Goal: Find specific page/section: Find specific page/section

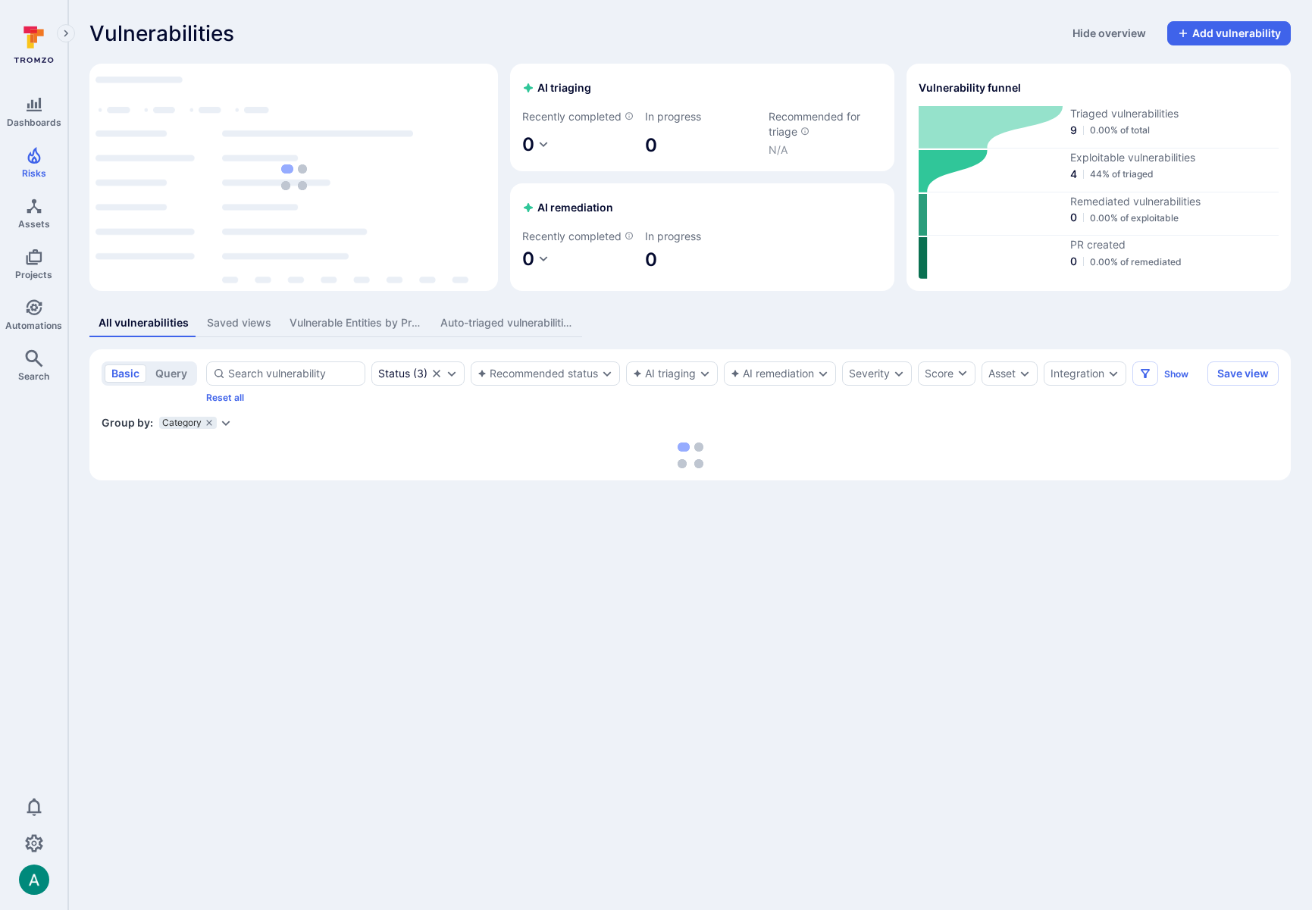
click at [222, 426] on icon "Expand dropdown" at bounding box center [226, 423] width 8 height 5
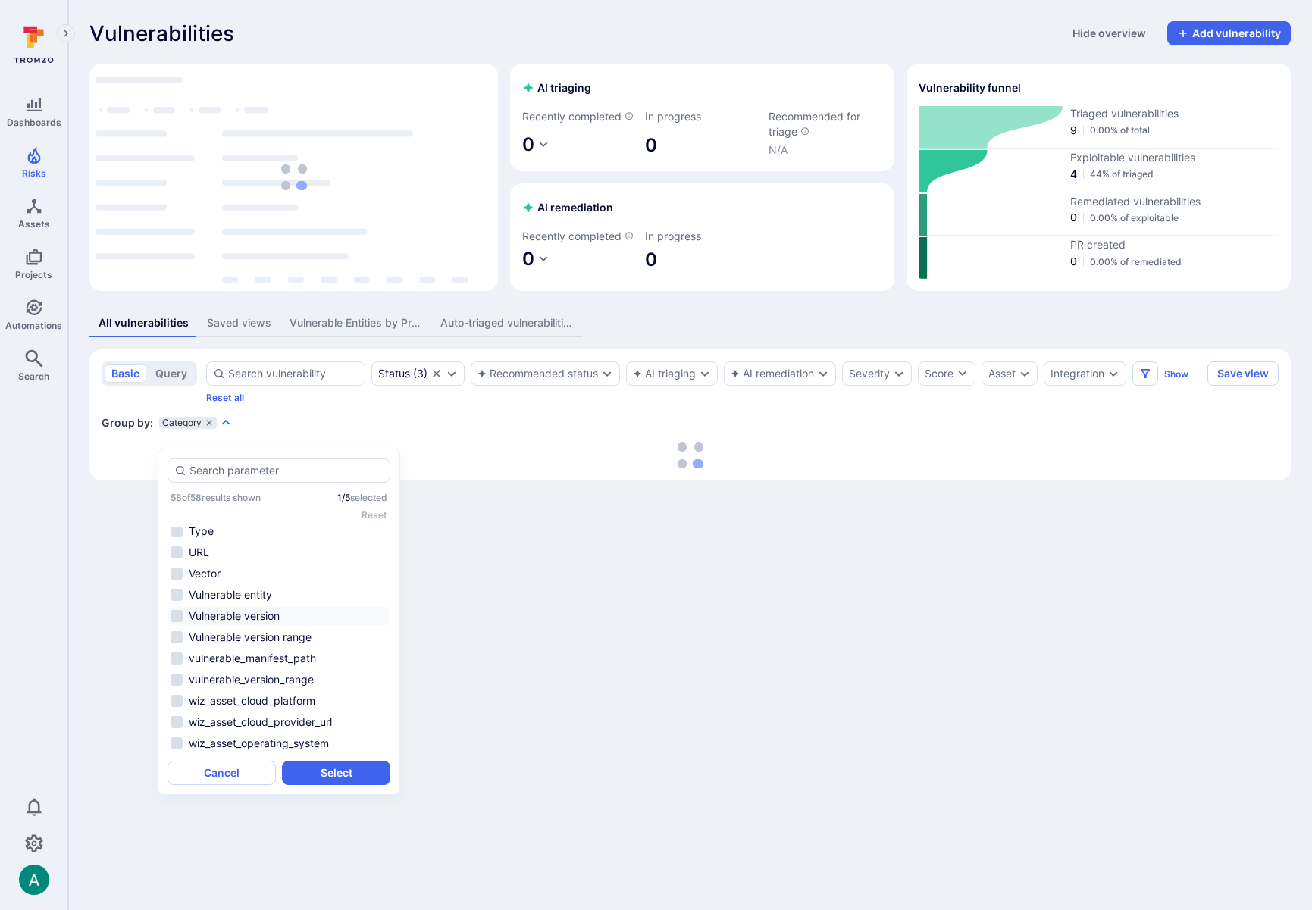
scroll to position [857, 0]
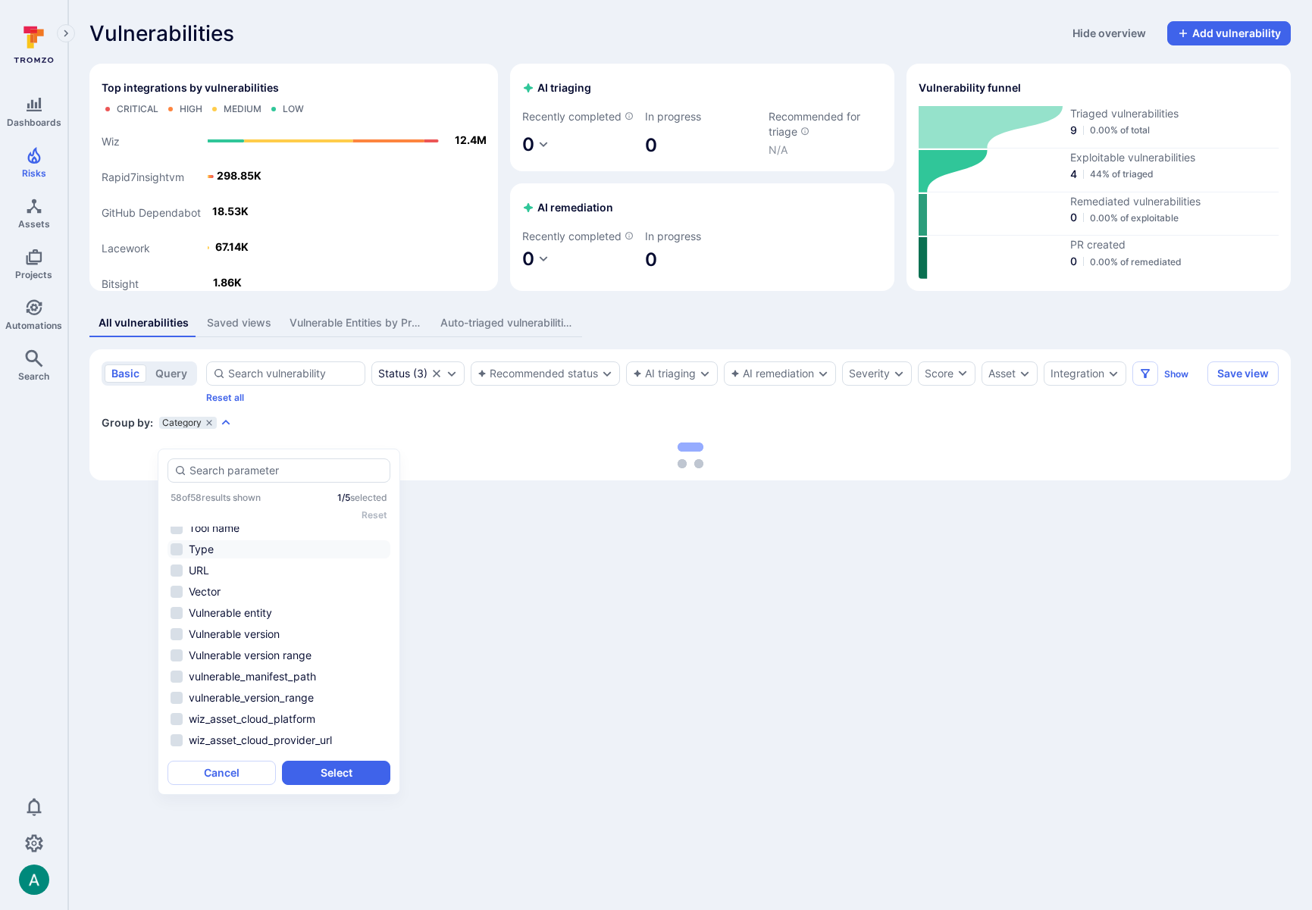
click at [194, 541] on li "Type" at bounding box center [279, 550] width 223 height 18
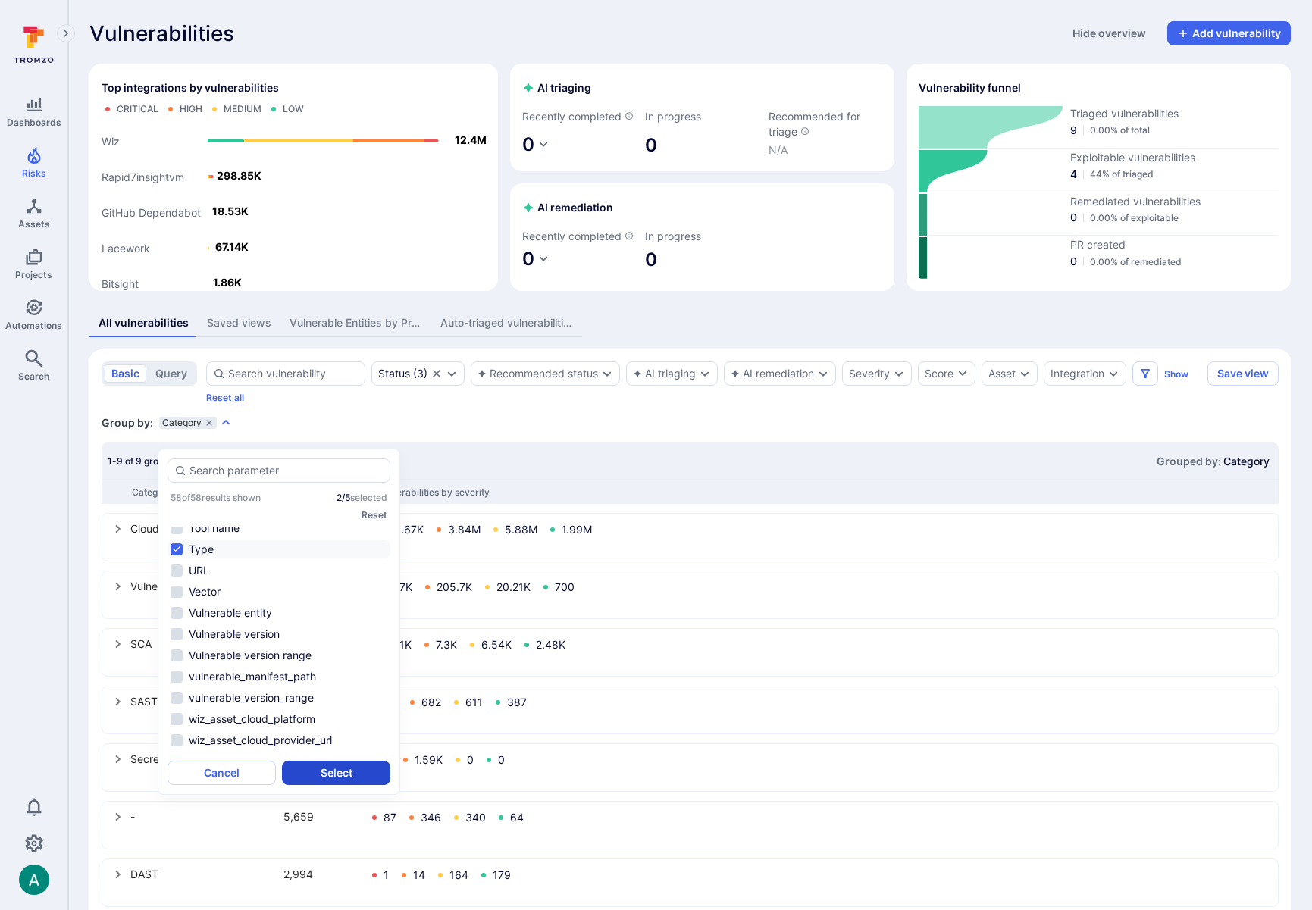
click at [362, 772] on button "Select" at bounding box center [336, 773] width 108 height 24
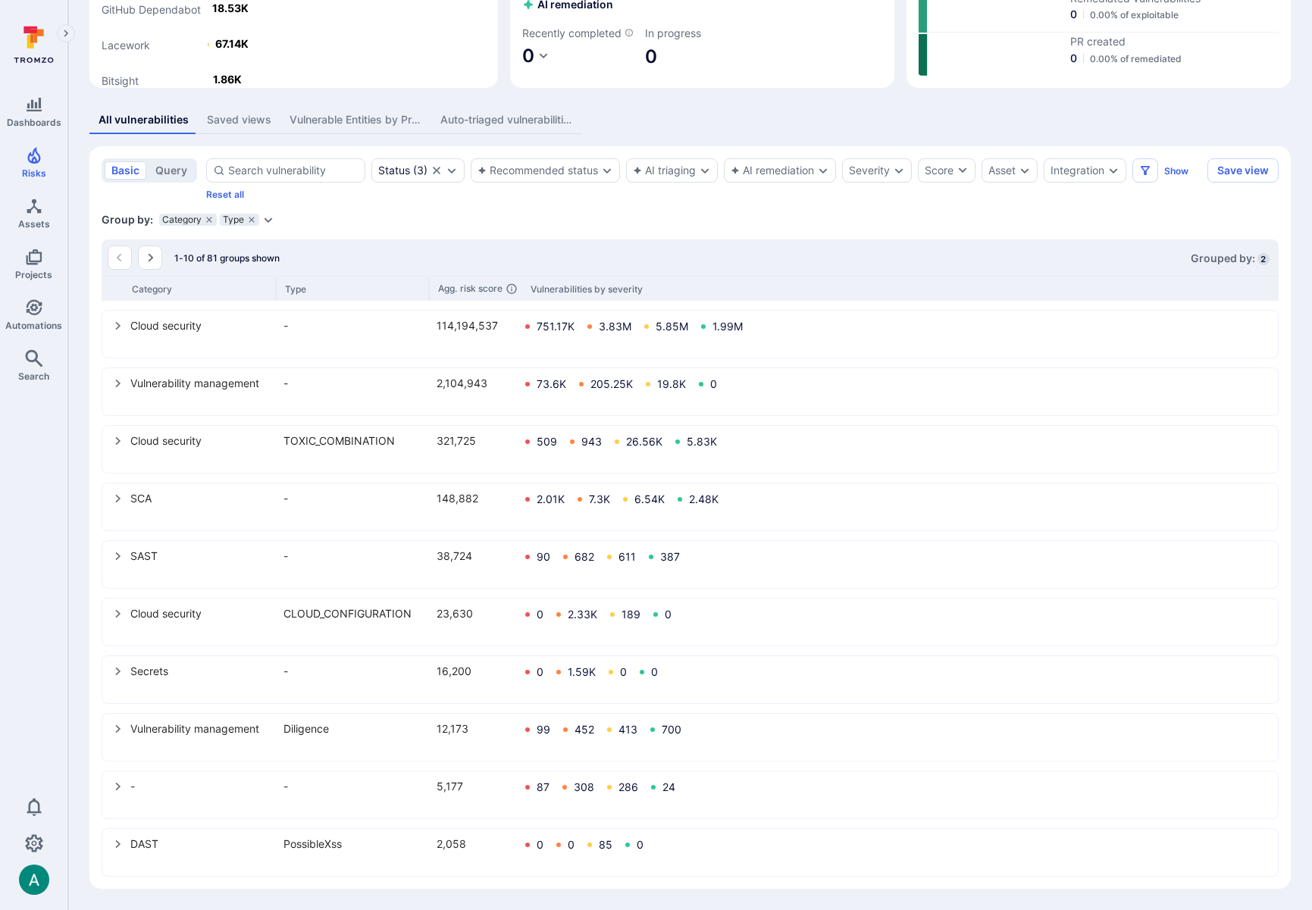
scroll to position [220, 0]
click at [120, 723] on icon "select group" at bounding box center [118, 729] width 12 height 12
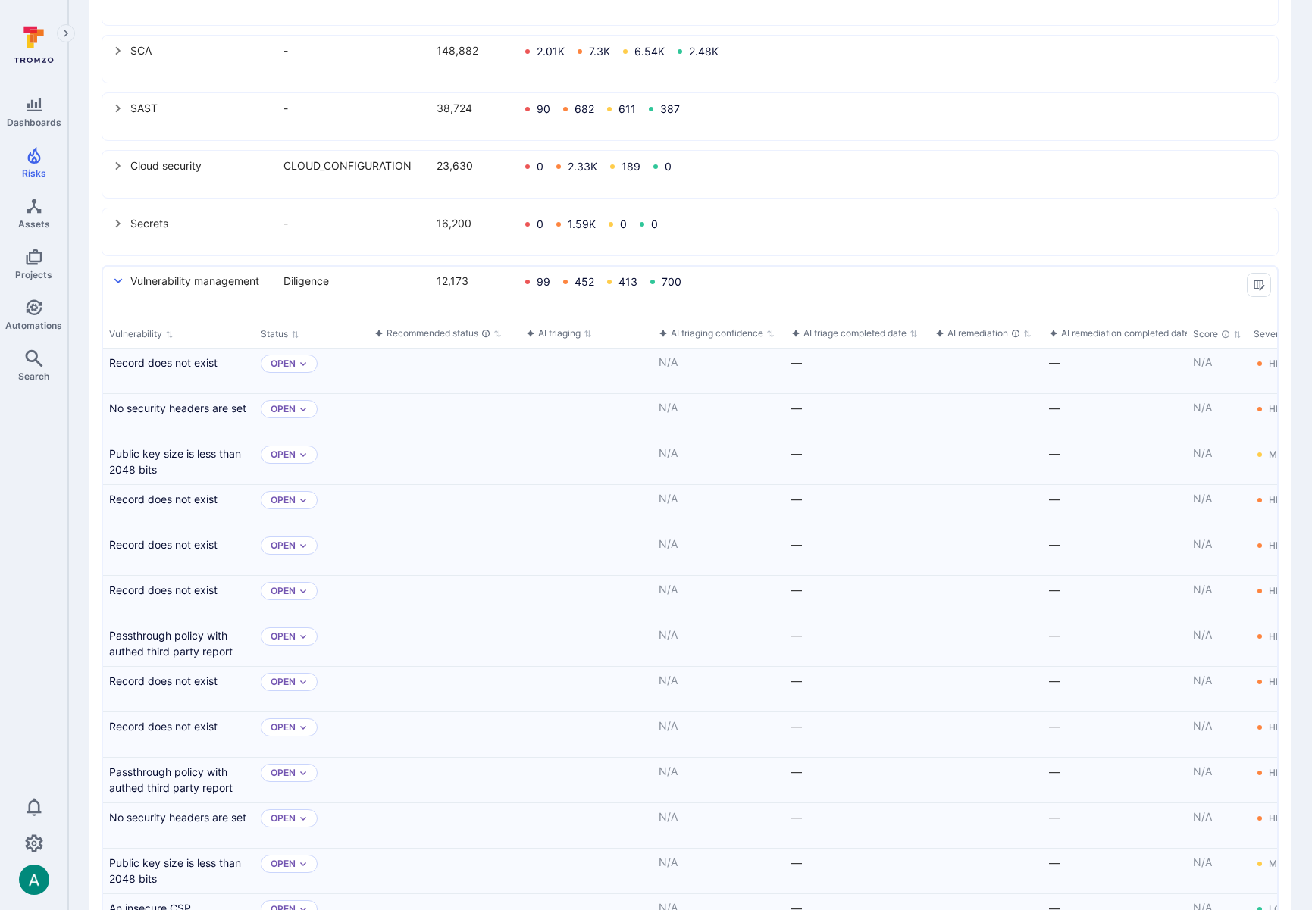
scroll to position [653, 0]
click at [164, 369] on link "Record does not exist" at bounding box center [178, 361] width 139 height 16
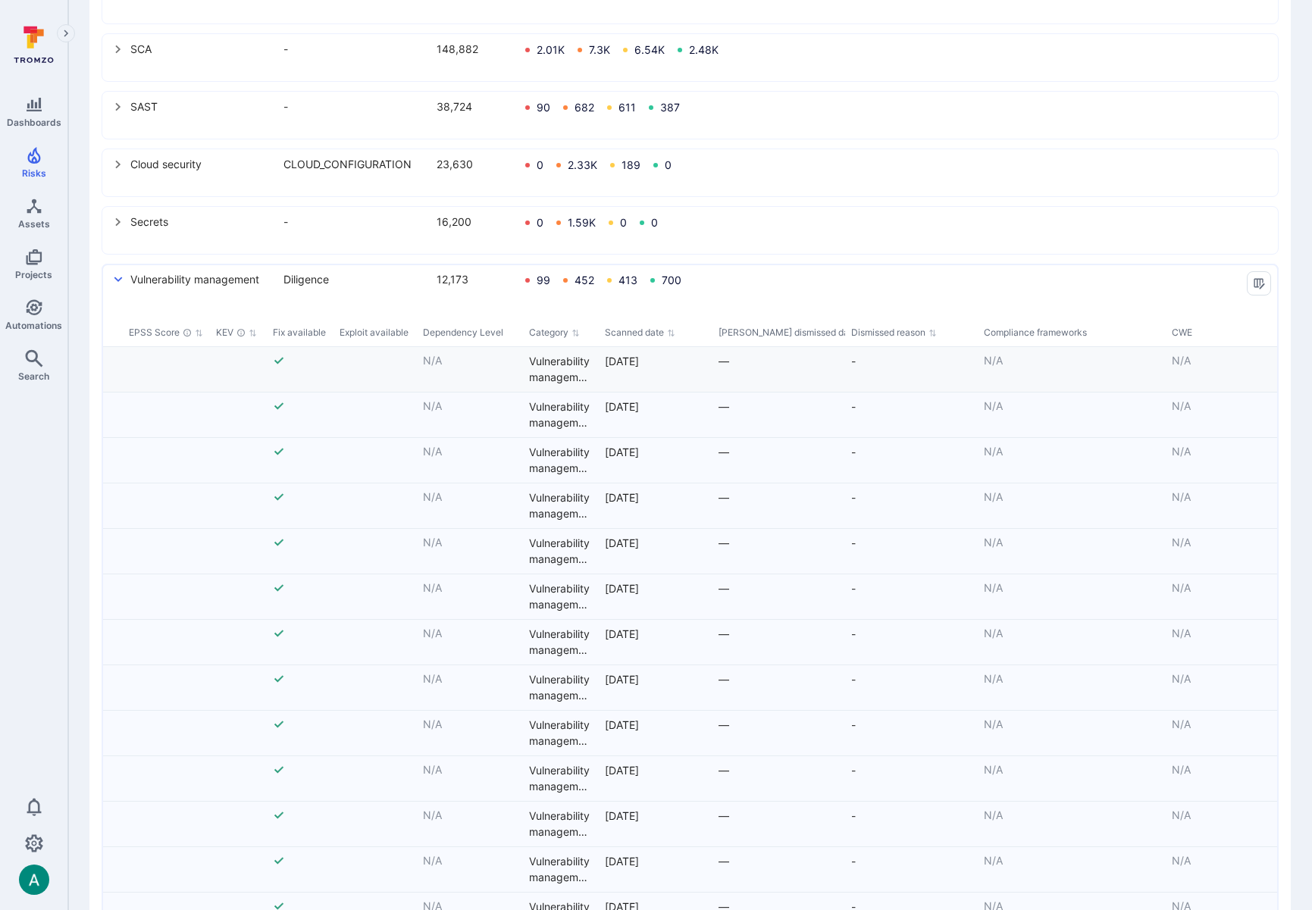
scroll to position [0, 2088]
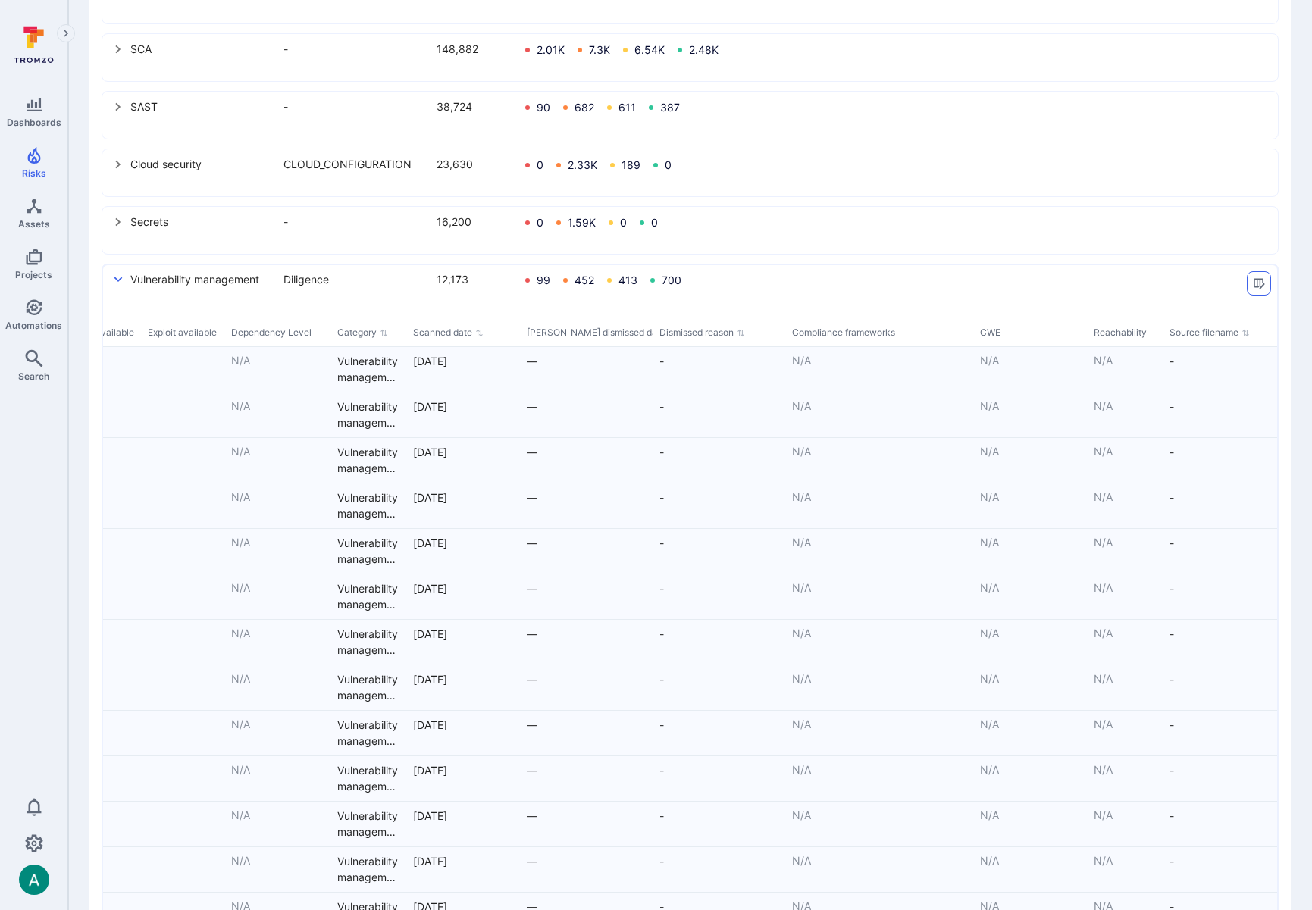
click at [1255, 290] on icon "Manage columns" at bounding box center [1259, 283] width 12 height 12
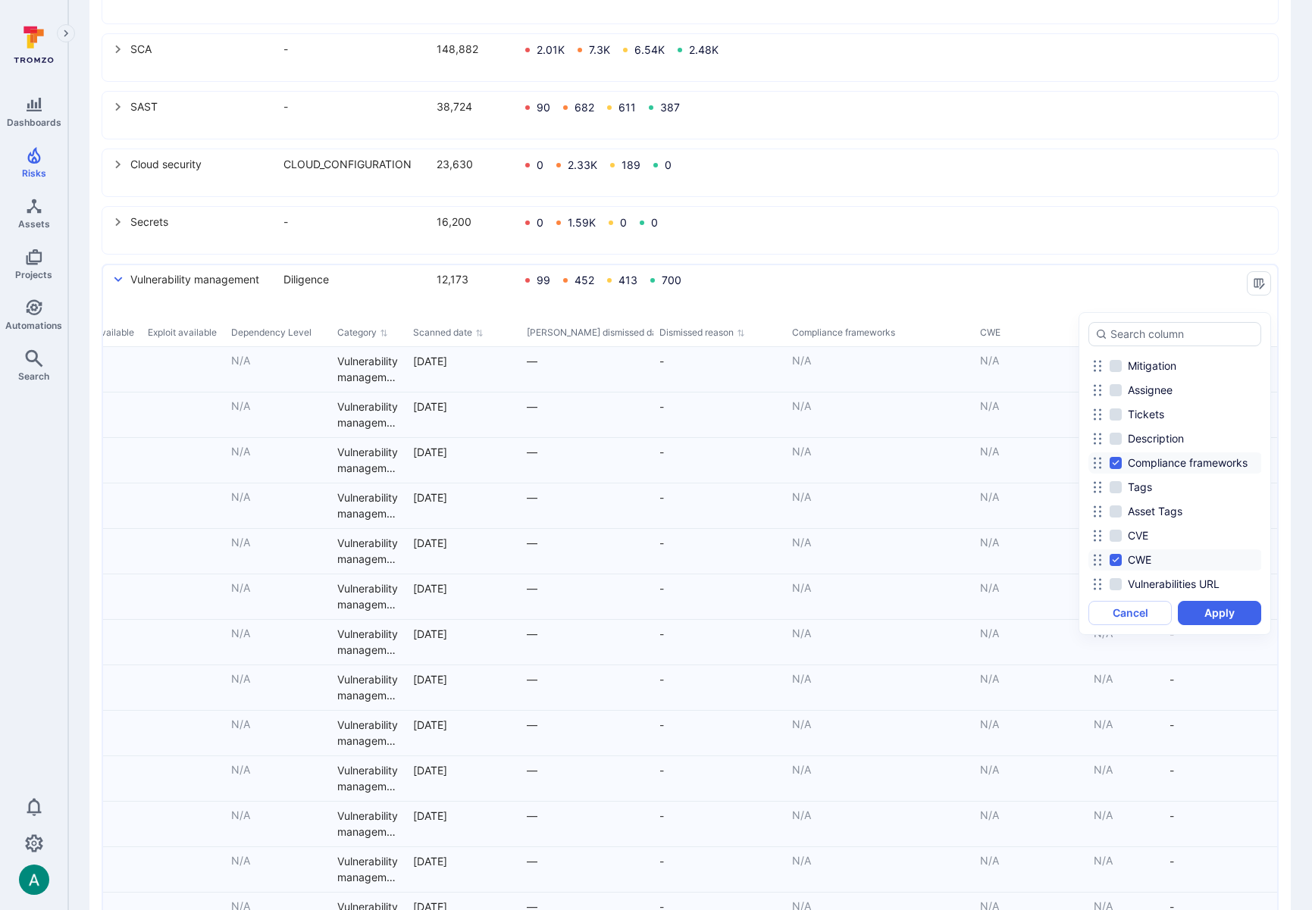
scroll to position [918, 0]
click at [1286, 280] on div at bounding box center [656, 455] width 1312 height 910
